Goal: Task Accomplishment & Management: Manage account settings

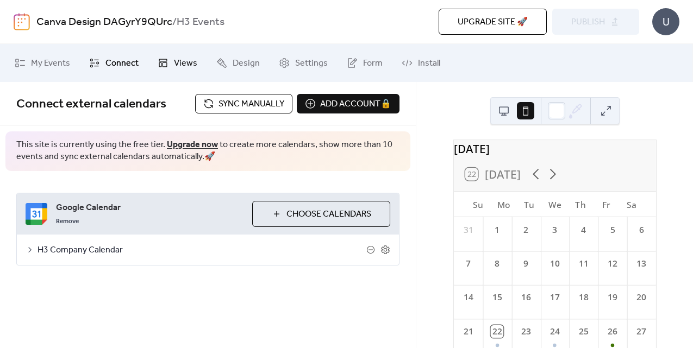
click at [160, 63] on icon at bounding box center [163, 63] width 11 height 11
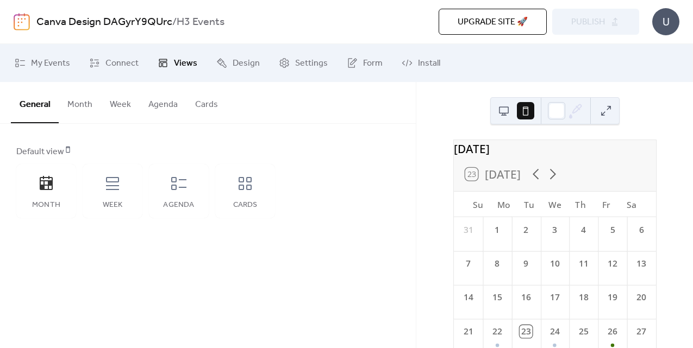
click at [86, 108] on button "Month" at bounding box center [80, 102] width 42 height 40
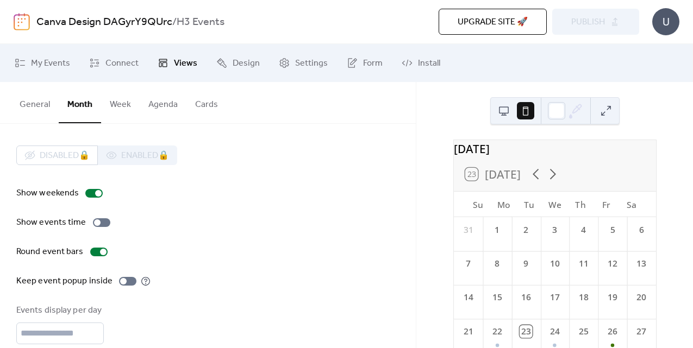
click at [45, 105] on button "General" at bounding box center [35, 102] width 48 height 40
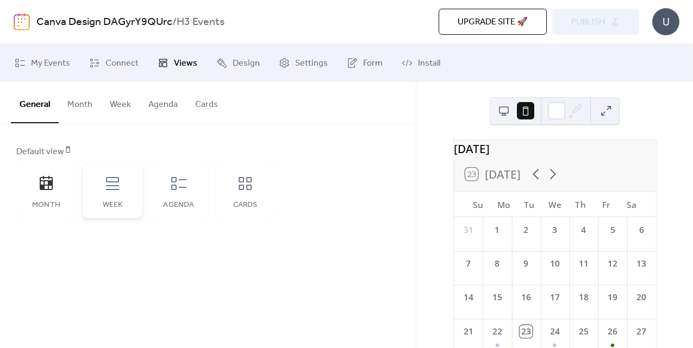
click at [123, 209] on div "Week" at bounding box center [112, 205] width 38 height 9
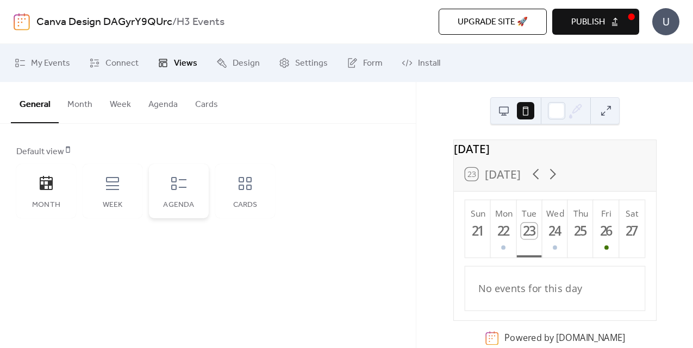
click at [199, 196] on div "Agenda" at bounding box center [179, 191] width 60 height 54
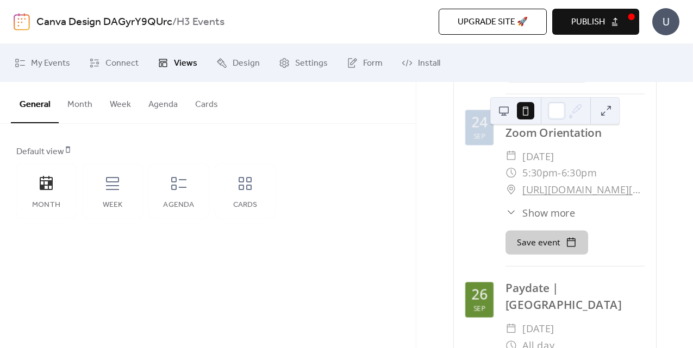
scroll to position [252, 0]
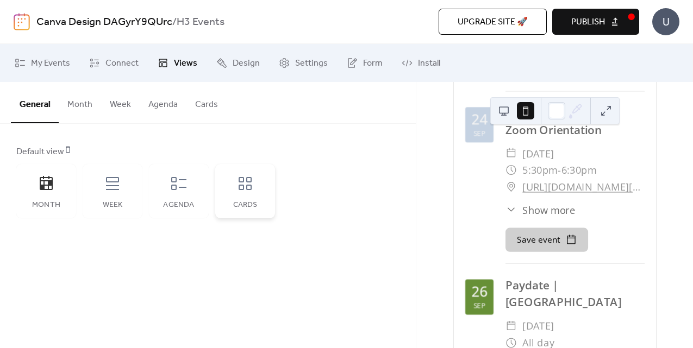
click at [228, 195] on div "Cards" at bounding box center [245, 191] width 60 height 54
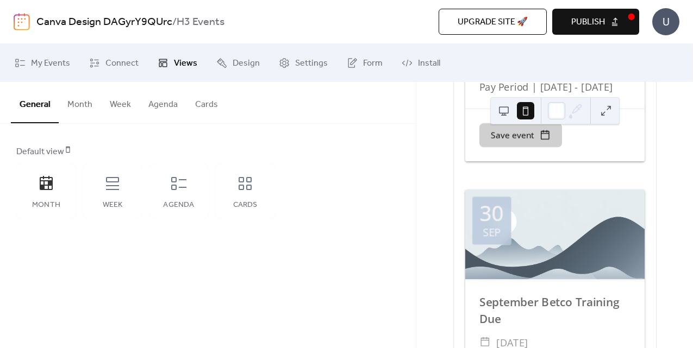
scroll to position [1388, 0]
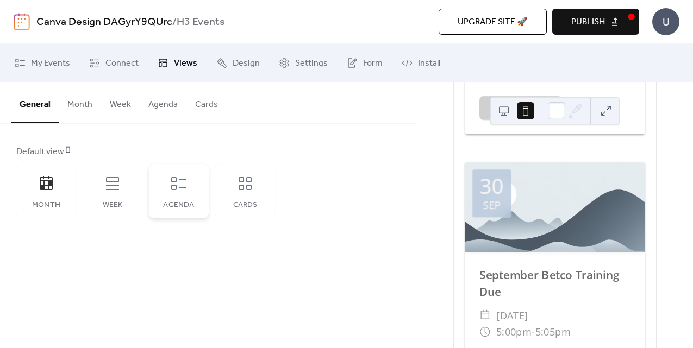
click at [168, 187] on div "Agenda" at bounding box center [179, 191] width 60 height 54
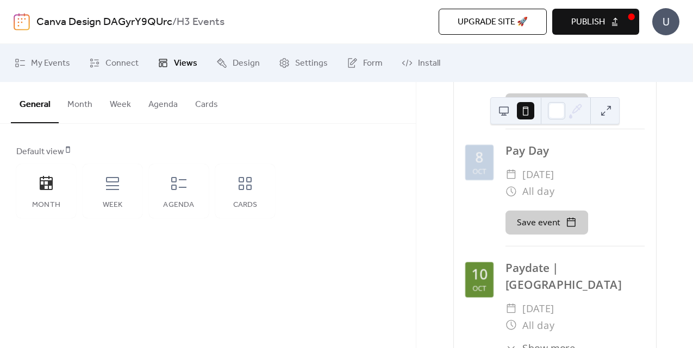
scroll to position [714, 0]
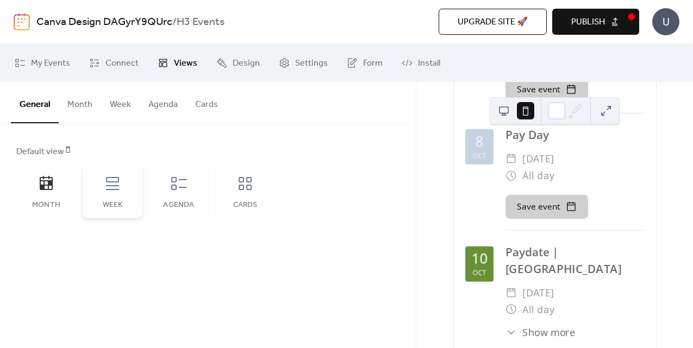
click at [116, 206] on div "Week" at bounding box center [112, 205] width 38 height 9
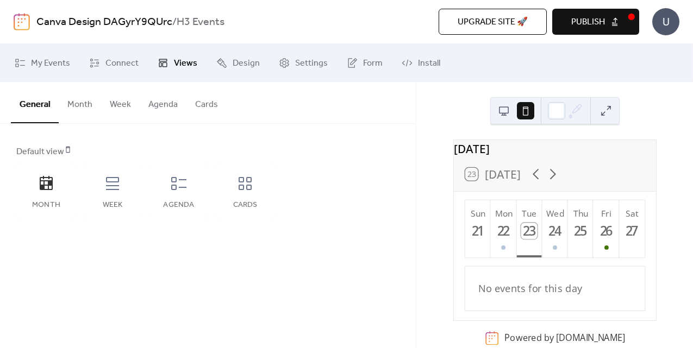
scroll to position [12, 0]
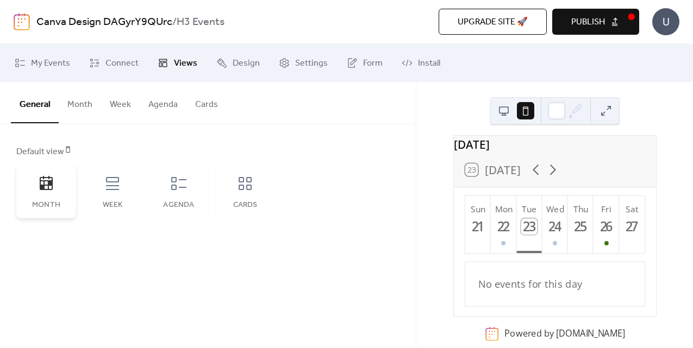
click at [58, 194] on div "Month" at bounding box center [46, 191] width 60 height 54
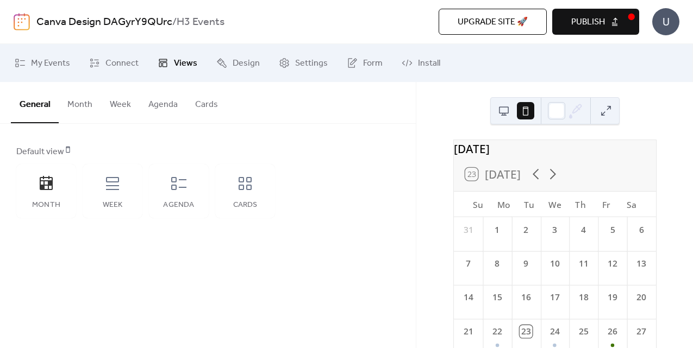
click at [216, 102] on button "Cards" at bounding box center [206, 102] width 40 height 40
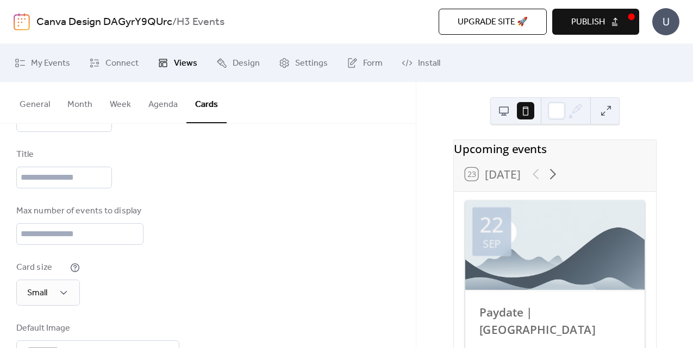
scroll to position [175, 0]
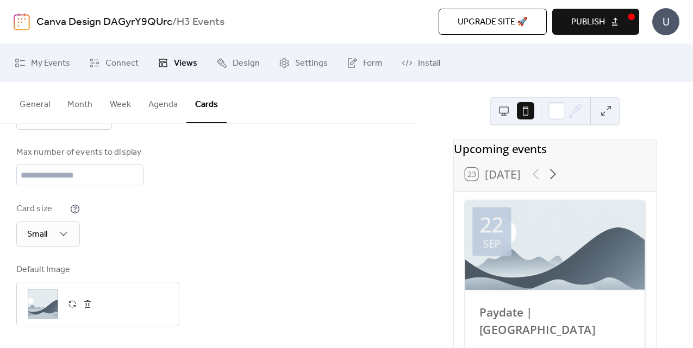
click at [155, 98] on button "Agenda" at bounding box center [163, 102] width 47 height 40
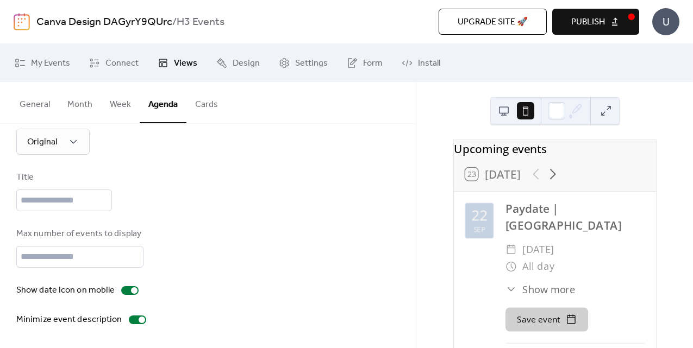
click at [115, 107] on button "Week" at bounding box center [120, 102] width 39 height 40
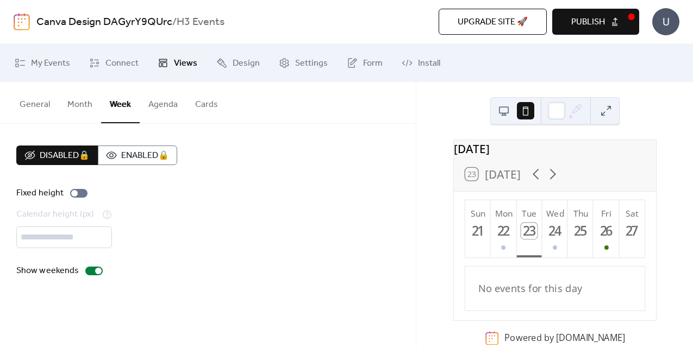
click at [69, 107] on button "Month" at bounding box center [80, 102] width 42 height 40
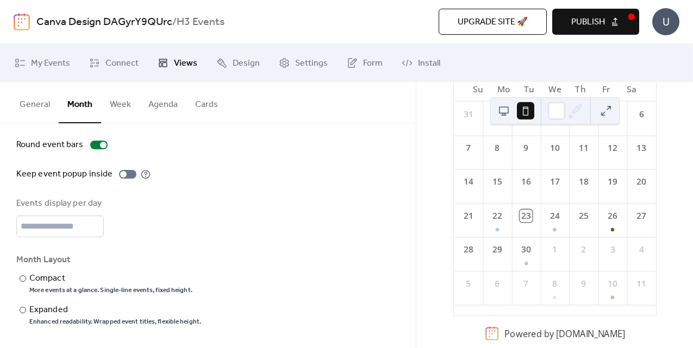
scroll to position [124, 0]
click at [22, 278] on div at bounding box center [23, 279] width 7 height 7
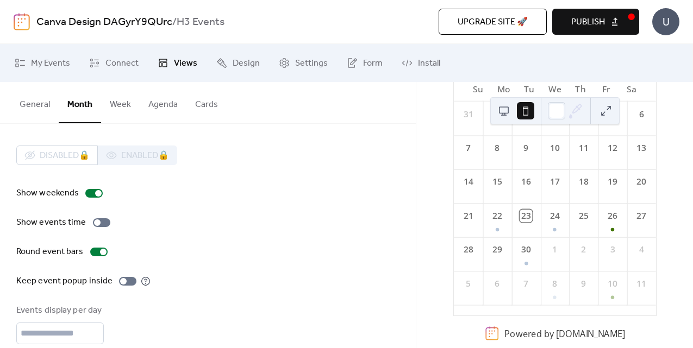
scroll to position [107, 0]
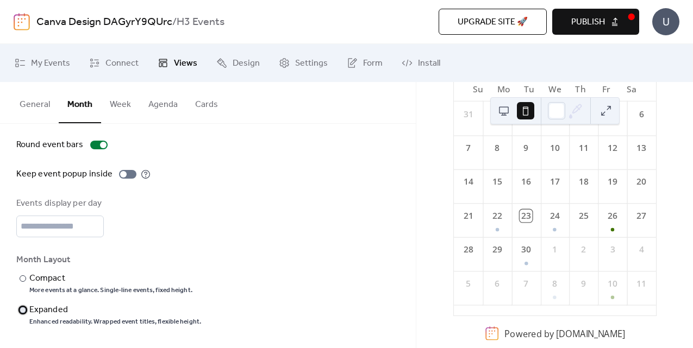
click at [23, 309] on div at bounding box center [23, 310] width 7 height 7
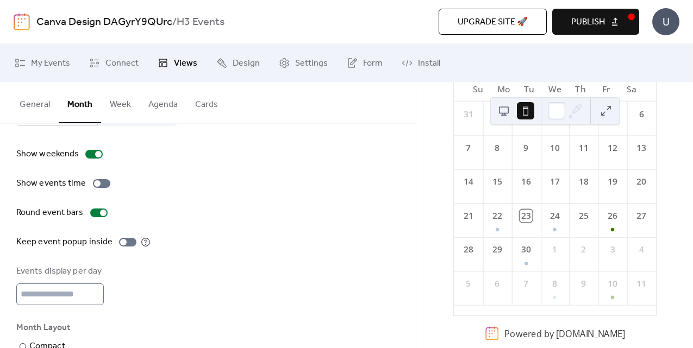
scroll to position [3, 0]
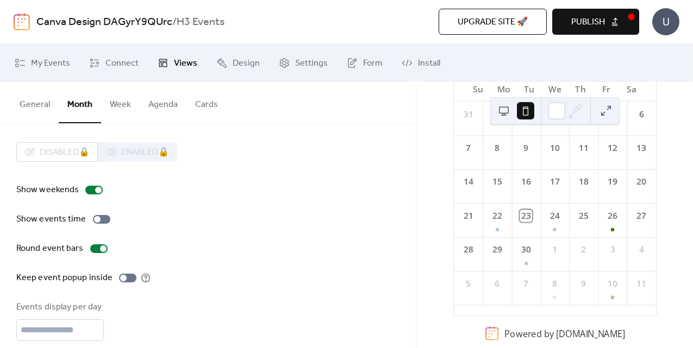
click at [45, 110] on button "General" at bounding box center [35, 102] width 48 height 40
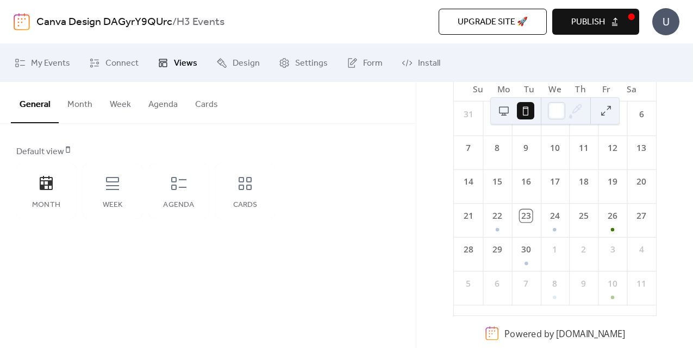
click at [620, 27] on button "Publish" at bounding box center [595, 22] width 87 height 26
